Goal: Navigation & Orientation: Find specific page/section

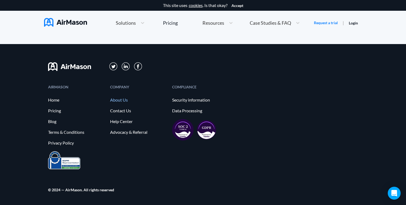
click at [122, 100] on link "About Us" at bounding box center [138, 100] width 57 height 5
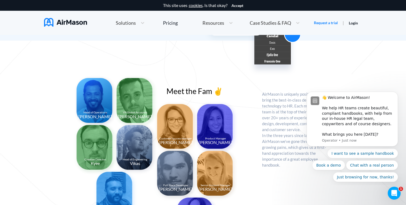
scroll to position [393, 0]
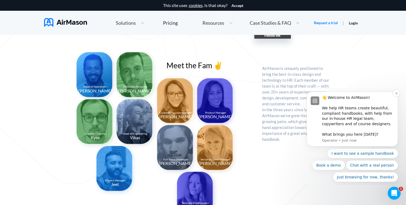
click at [376, 95] on div "👋 Welcome to AirMason! We help HR teams create beautiful, compliant handbooks, …" at bounding box center [352, 119] width 91 height 55
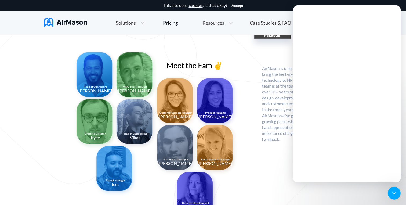
scroll to position [0, 0]
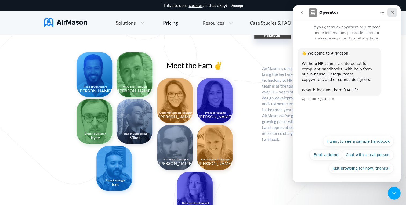
click at [392, 14] on icon "Close" at bounding box center [393, 12] width 4 height 4
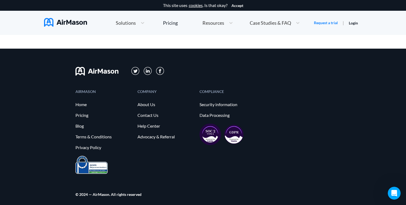
scroll to position [598, 0]
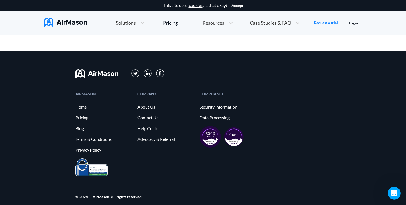
click at [62, 19] on img at bounding box center [65, 22] width 43 height 9
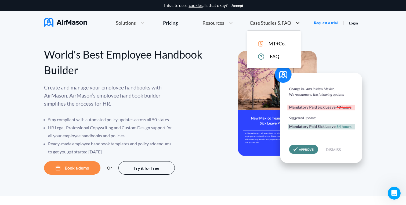
click at [297, 22] on icon at bounding box center [297, 22] width 5 height 5
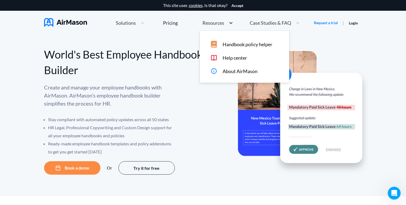
click at [233, 22] on icon at bounding box center [231, 22] width 5 height 5
click at [238, 71] on span "About AirMason" at bounding box center [240, 72] width 35 height 6
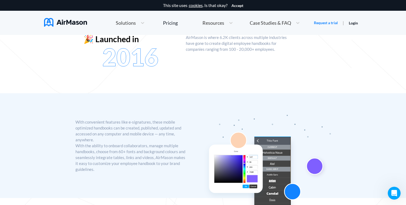
scroll to position [244, 0]
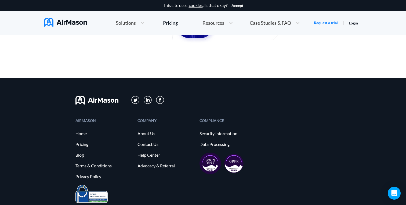
scroll to position [577, 0]
